Goal: Check status: Check status

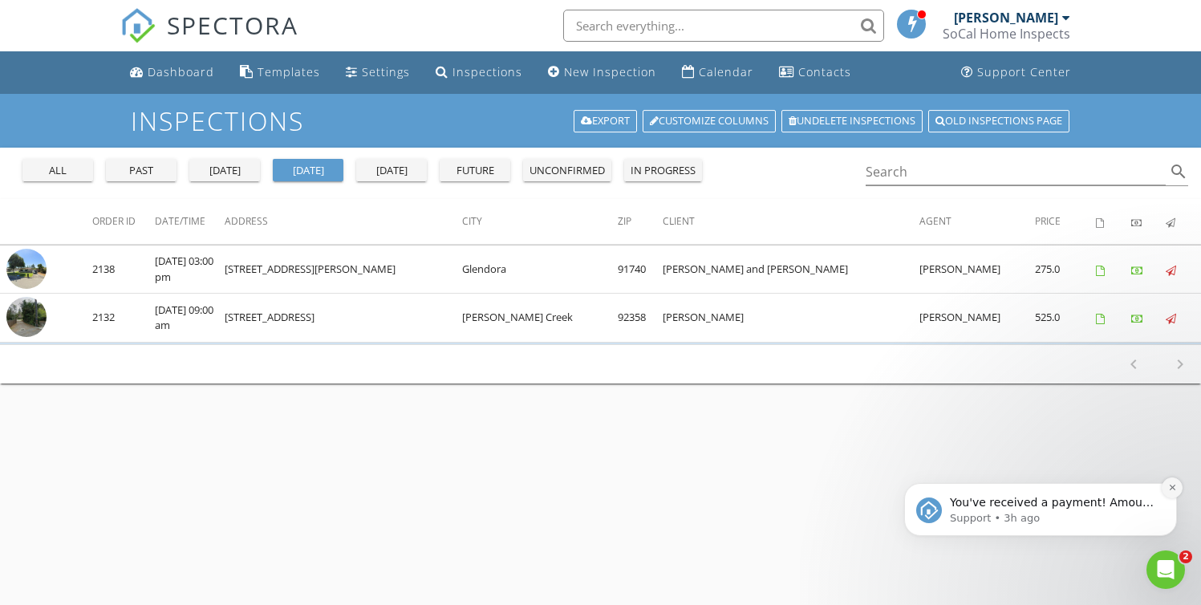
click at [1175, 489] on icon "Dismiss notification" at bounding box center [1172, 487] width 9 height 9
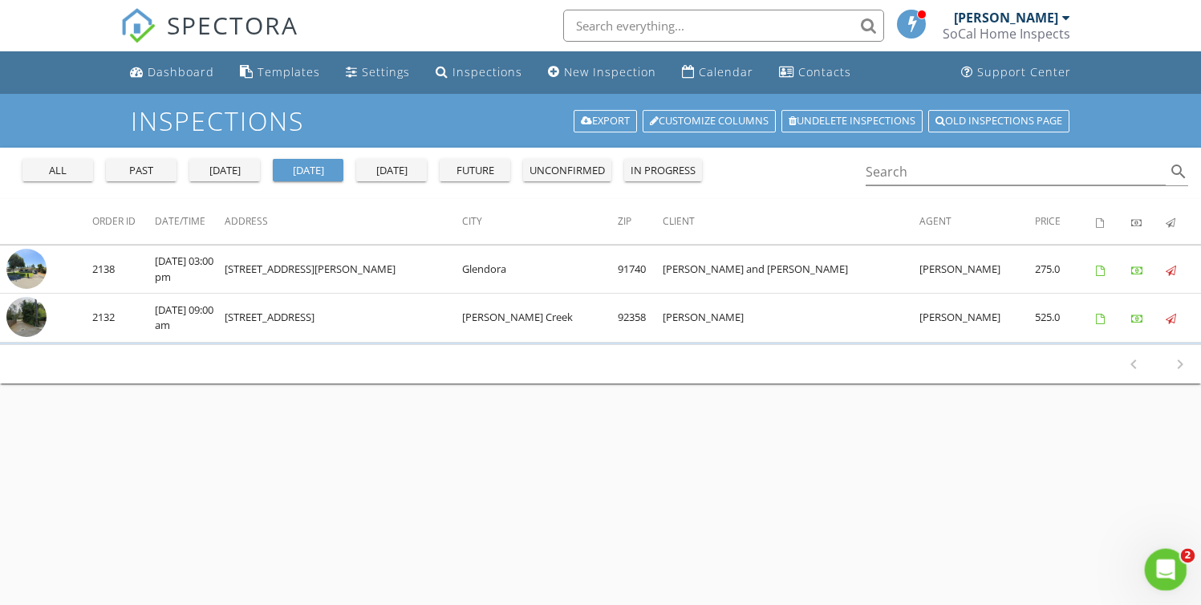
click at [1171, 562] on icon "Open Intercom Messenger" at bounding box center [1164, 567] width 26 height 26
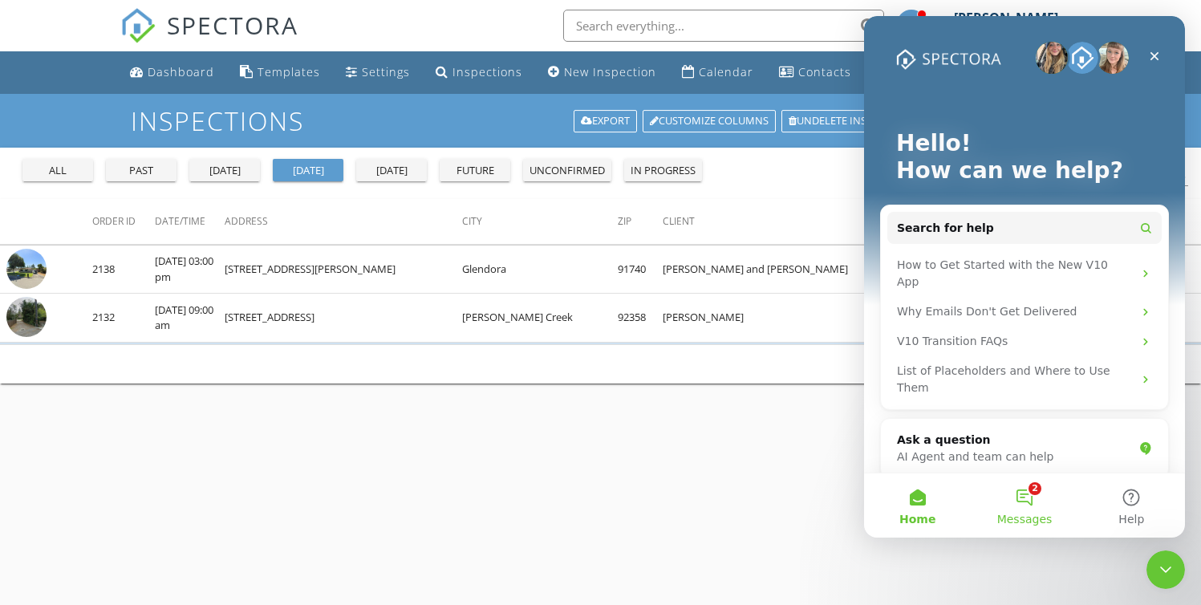
click at [1023, 500] on button "2 Messages" at bounding box center [1024, 505] width 107 height 64
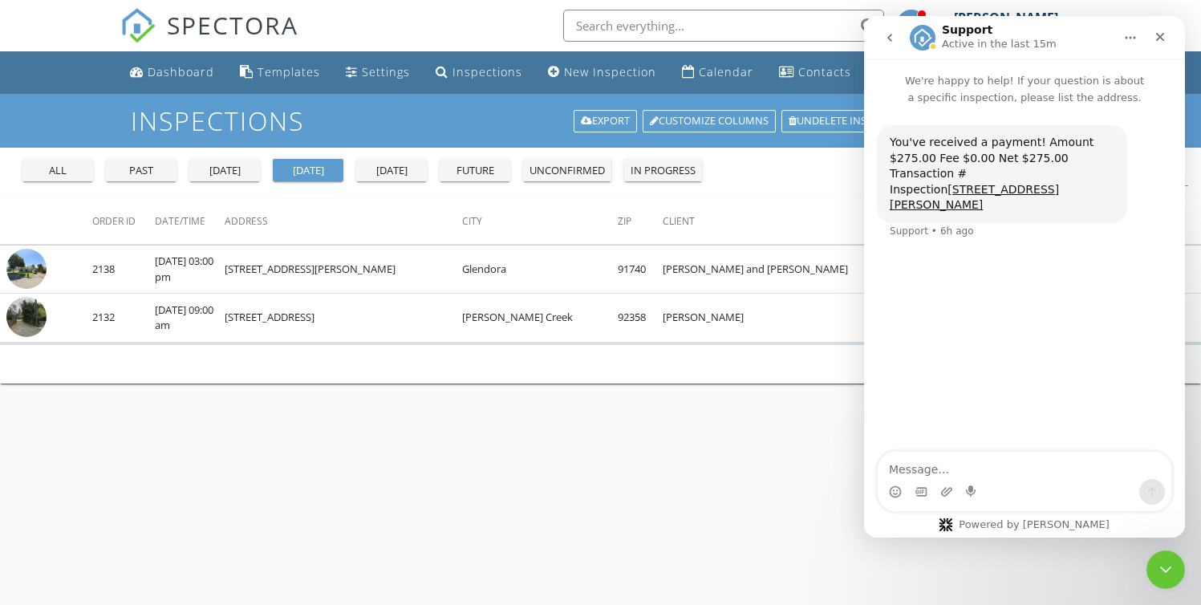
click at [886, 36] on icon "go back" at bounding box center [889, 37] width 13 height 13
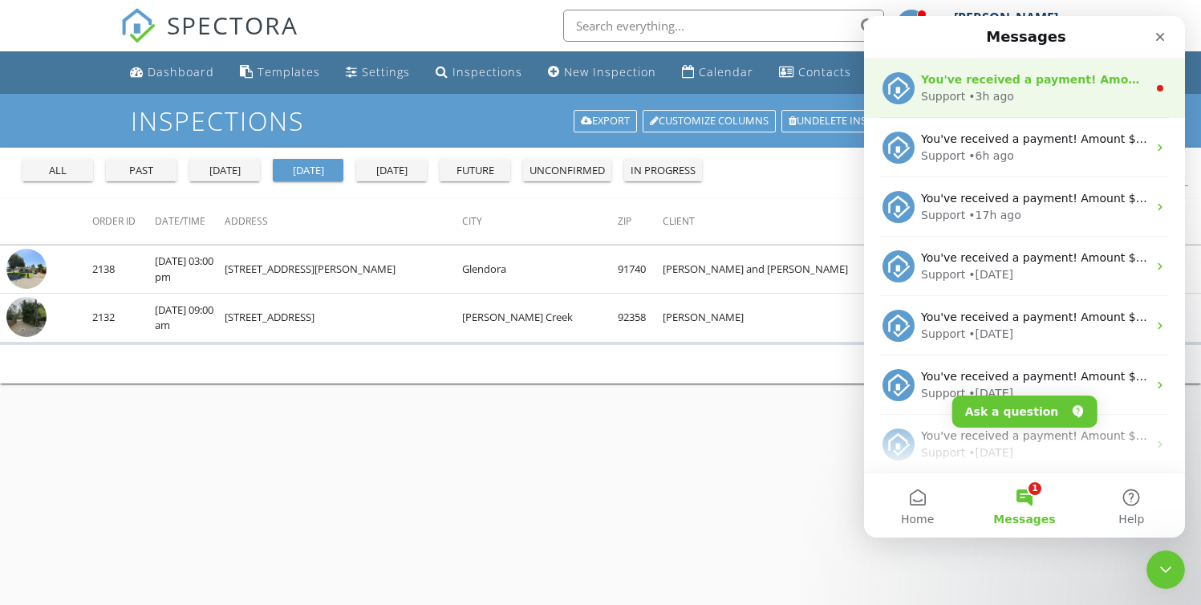
click at [989, 89] on div "• 3h ago" at bounding box center [991, 96] width 46 height 17
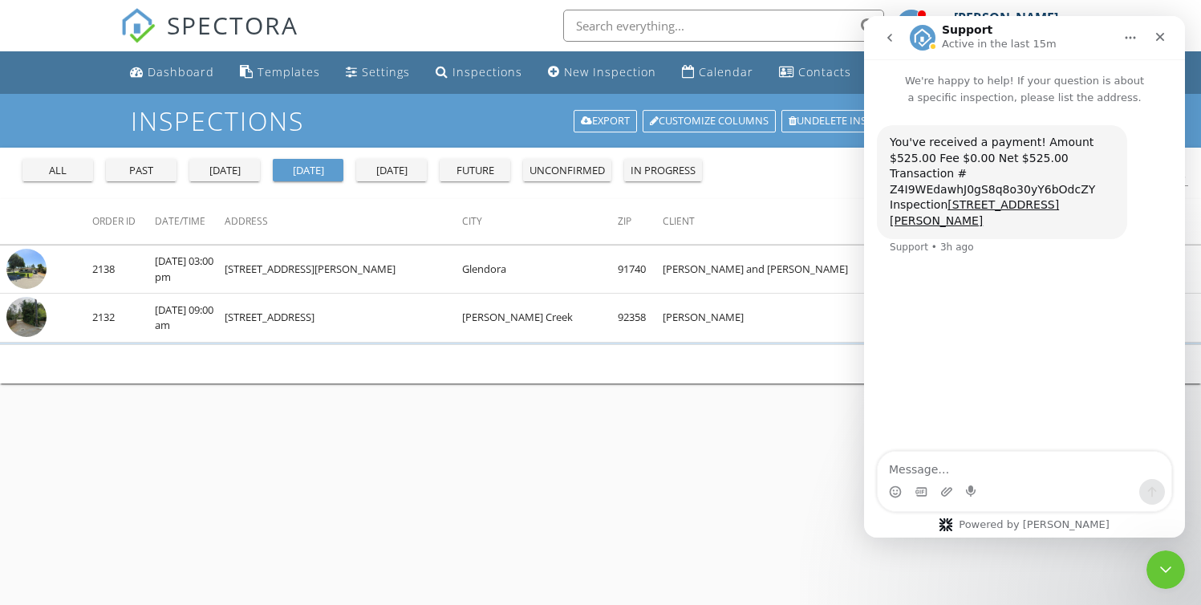
click at [890, 29] on button "go back" at bounding box center [890, 37] width 30 height 30
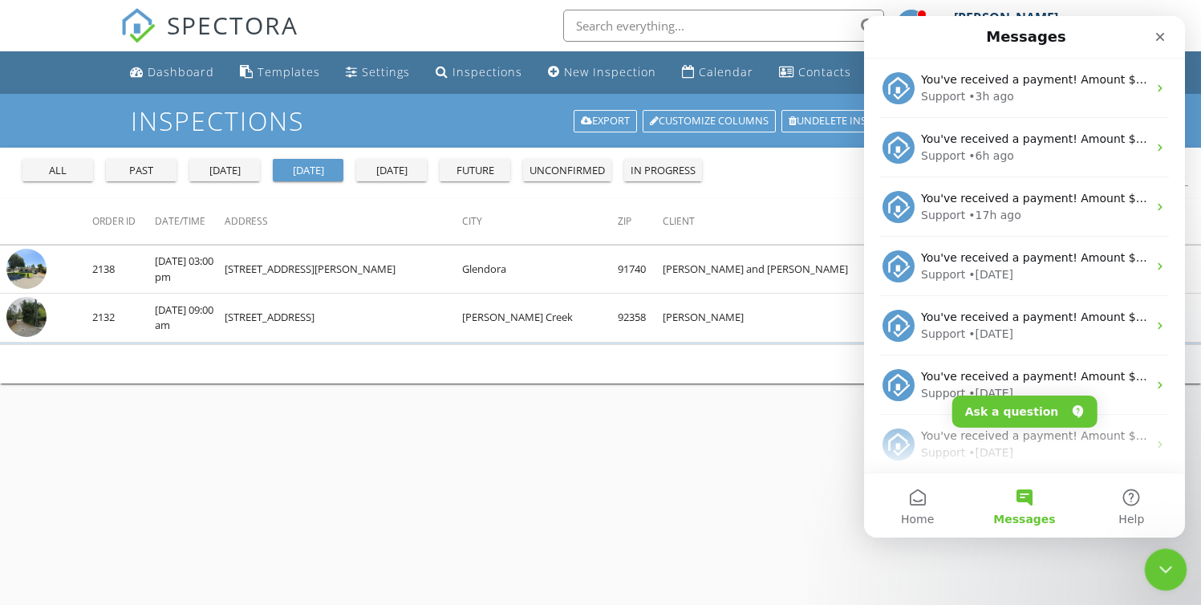
click at [1155, 566] on icon "Close Intercom Messenger" at bounding box center [1163, 567] width 19 height 19
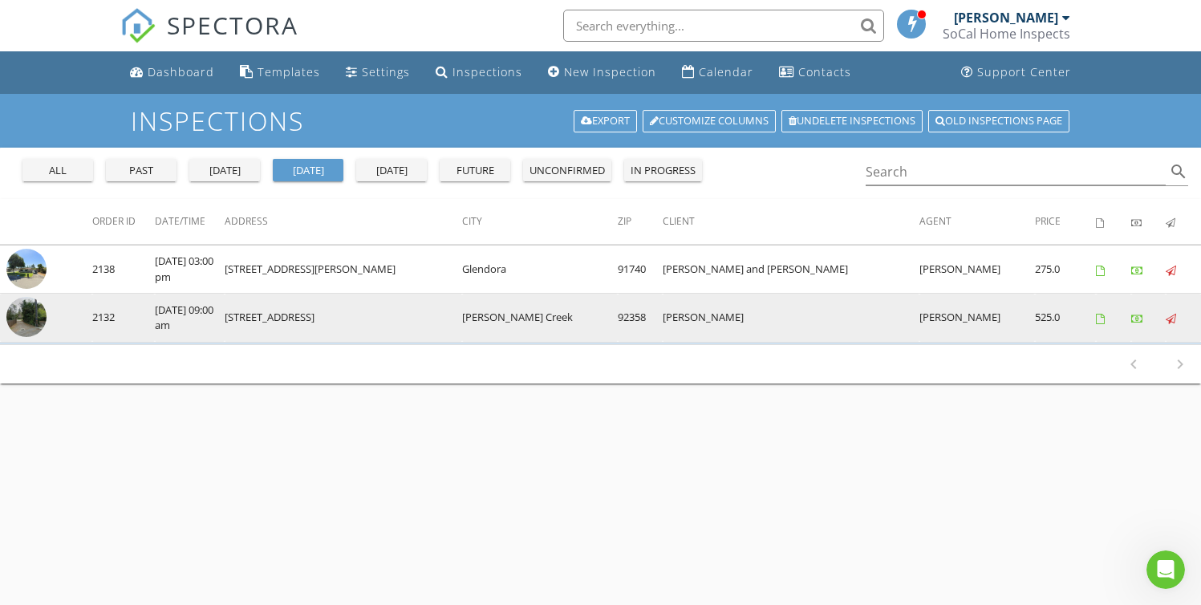
click at [32, 316] on img at bounding box center [26, 317] width 40 height 40
